Goal: Transaction & Acquisition: Subscribe to service/newsletter

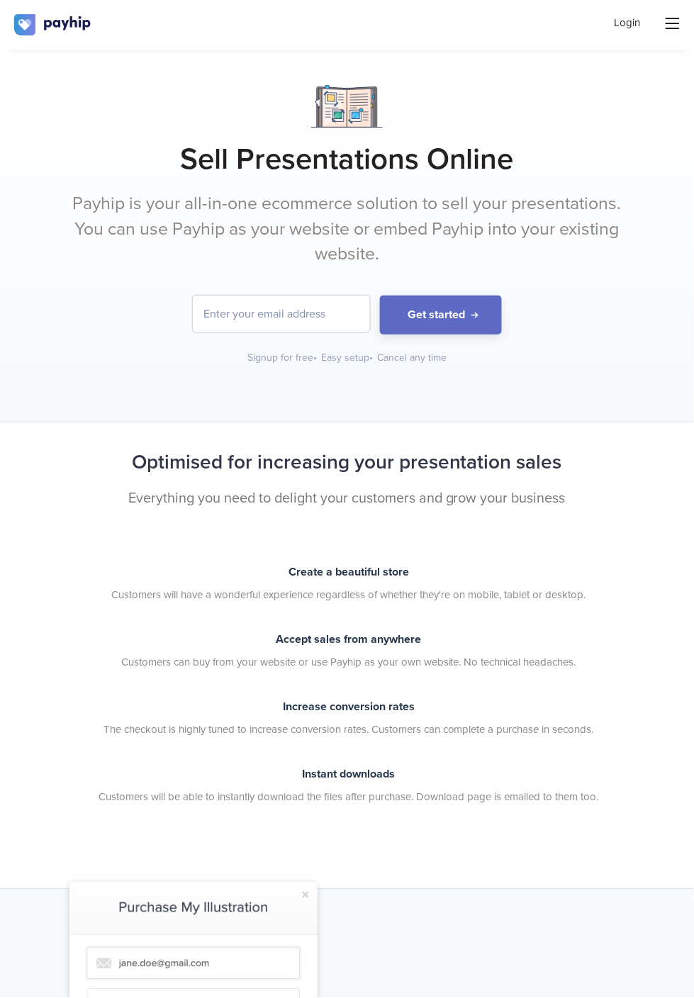
click at [256, 316] on input "email" at bounding box center [281, 314] width 177 height 37
type input "[EMAIL_ADDRESS][DOMAIN_NAME]"
click at [439, 307] on button "Get started" at bounding box center [441, 315] width 122 height 39
click at [285, 318] on input "email" at bounding box center [281, 314] width 177 height 37
type input "[EMAIL_ADDRESS][DOMAIN_NAME]"
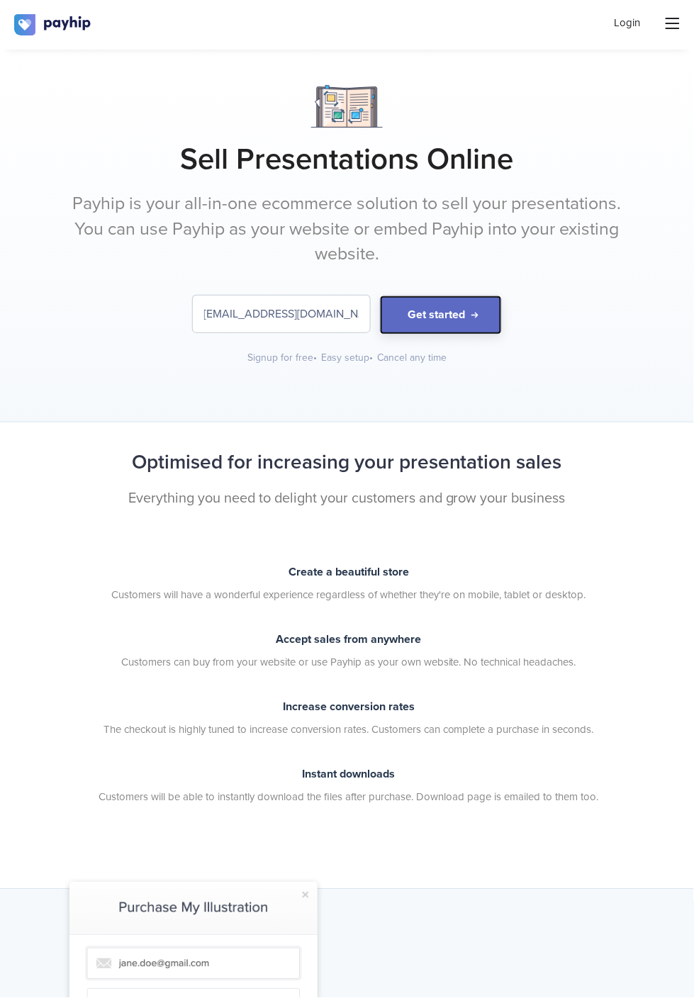
click at [438, 310] on button "Get started" at bounding box center [441, 315] width 122 height 39
click at [301, 320] on input "email" at bounding box center [281, 314] width 177 height 37
type input "[EMAIL_ADDRESS][DOMAIN_NAME]"
click at [471, 315] on button "Get started" at bounding box center [441, 315] width 122 height 39
